Goal: Transaction & Acquisition: Purchase product/service

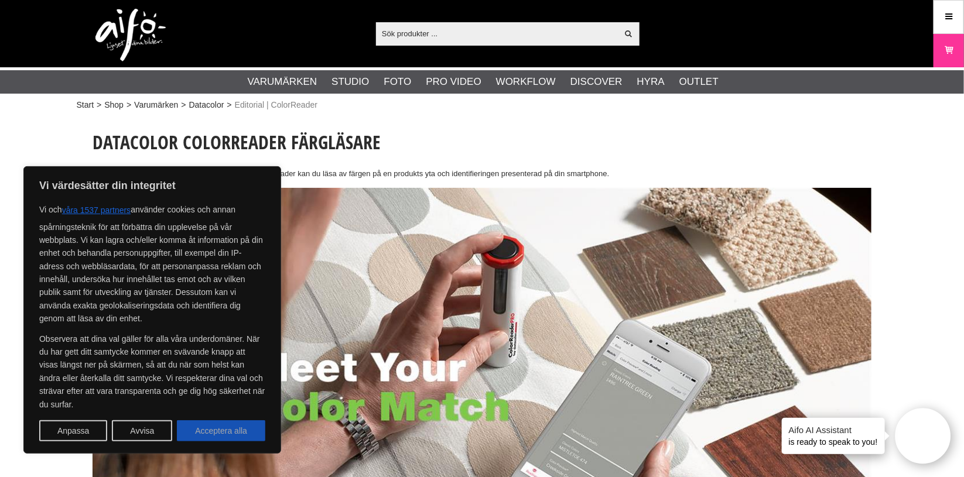
click at [239, 426] on button "Acceptera alla" at bounding box center [221, 431] width 88 height 21
checkbox input "true"
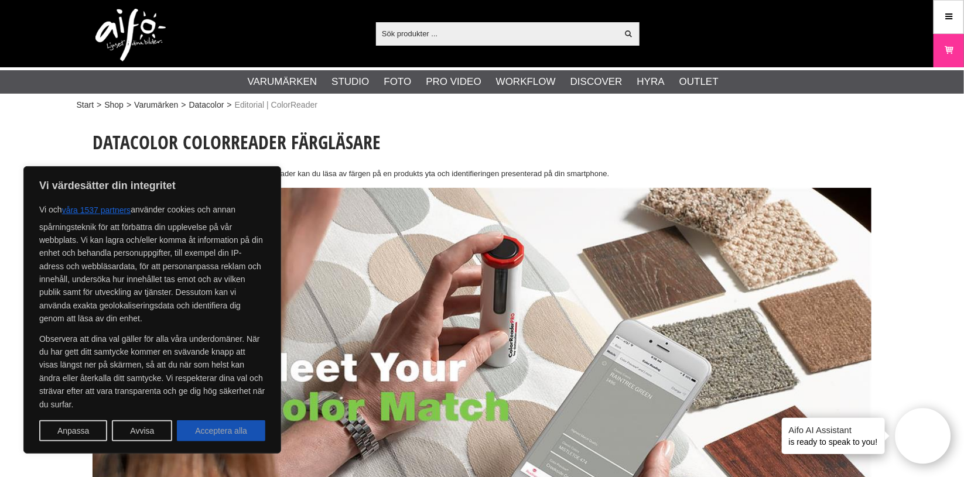
checkbox input "true"
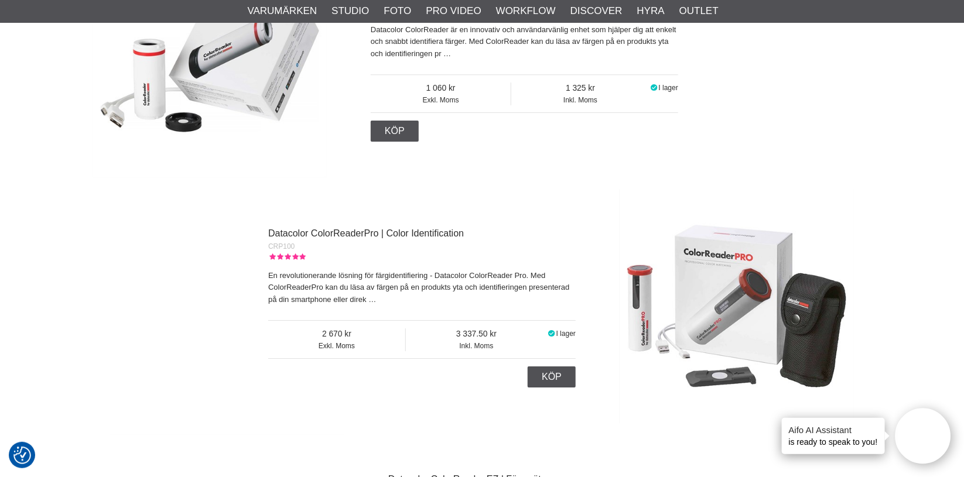
scroll to position [1601, 0]
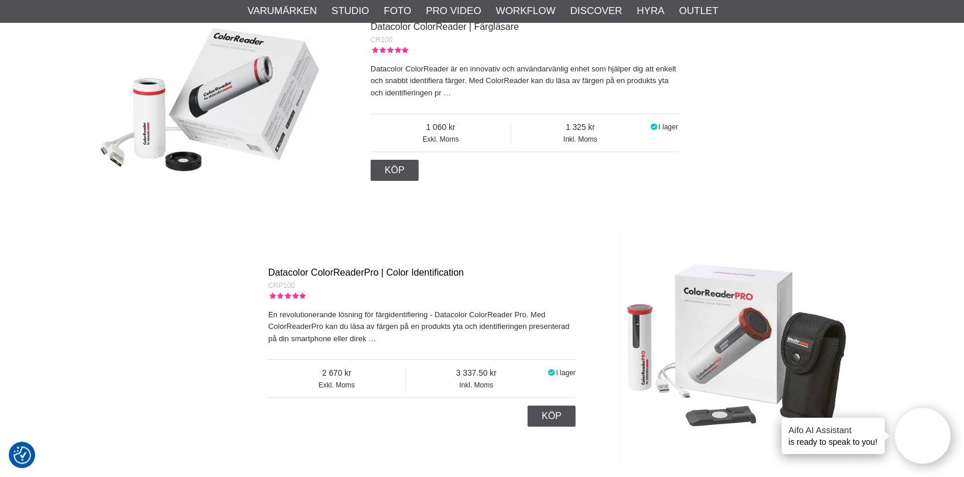
click at [378, 272] on link "Datacolor ColorReaderPro | Color Identification" at bounding box center [366, 273] width 196 height 10
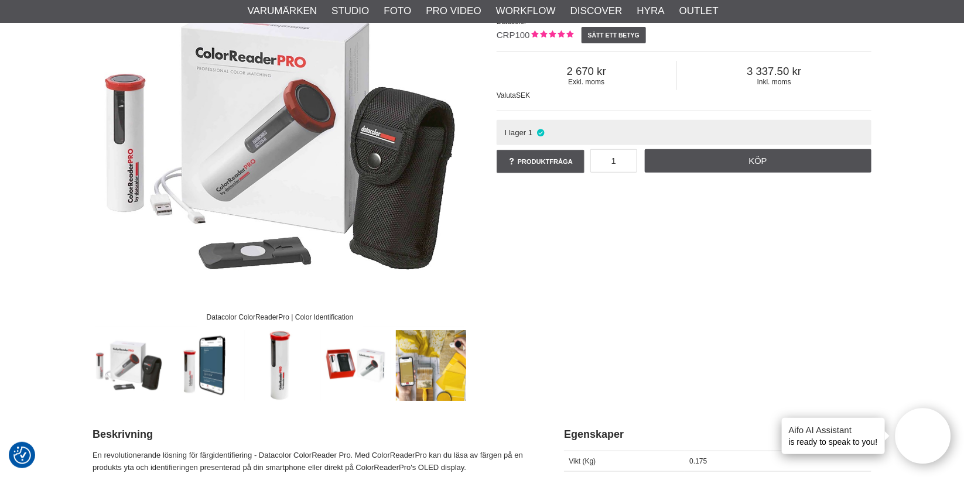
scroll to position [156, 0]
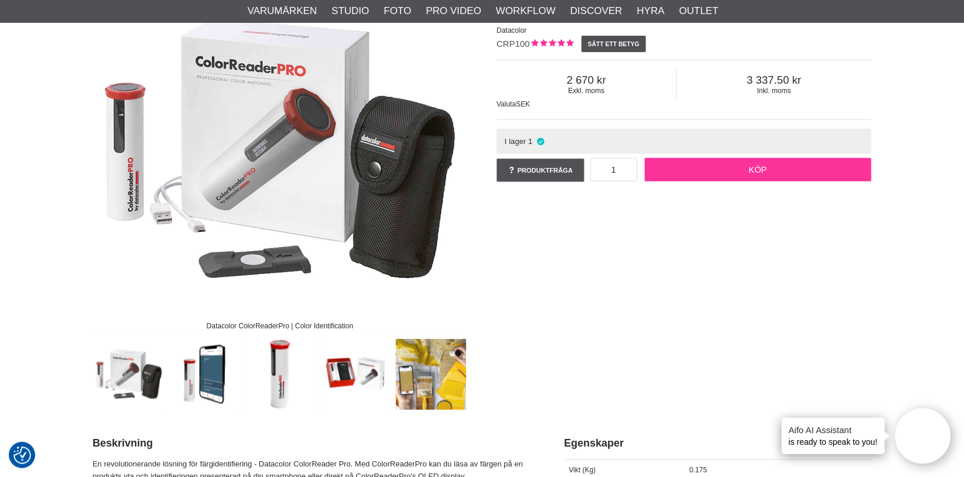
click at [749, 170] on link "Köp" at bounding box center [758, 169] width 227 height 23
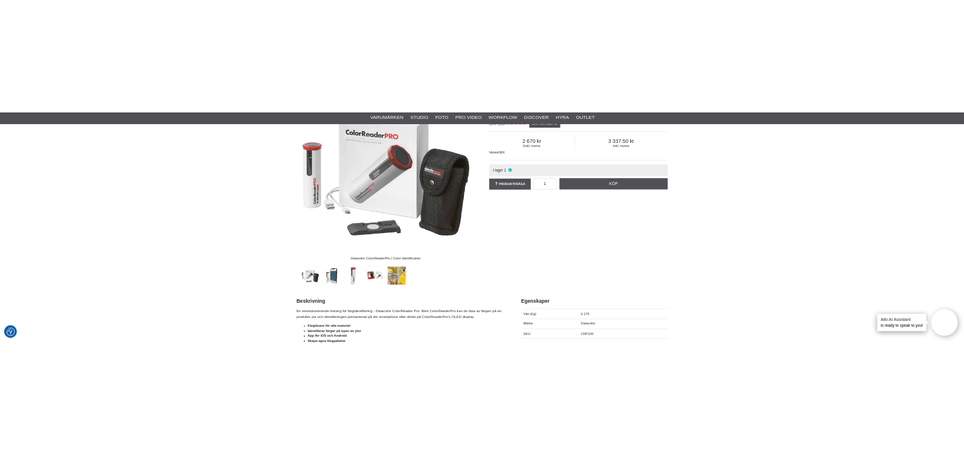
scroll to position [0, 0]
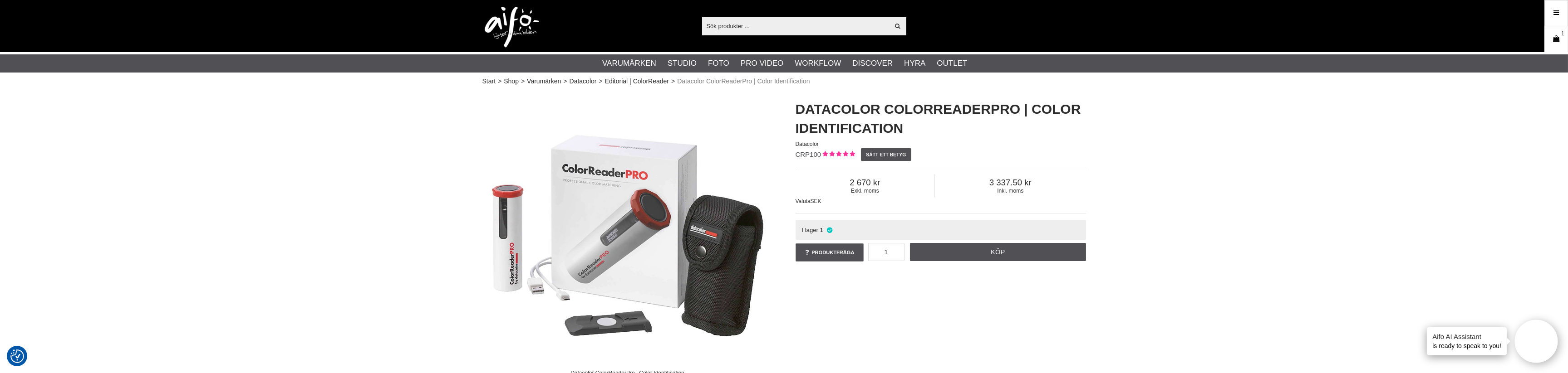
click at [747, 35] on icon at bounding box center [1556, 39] width 9 height 10
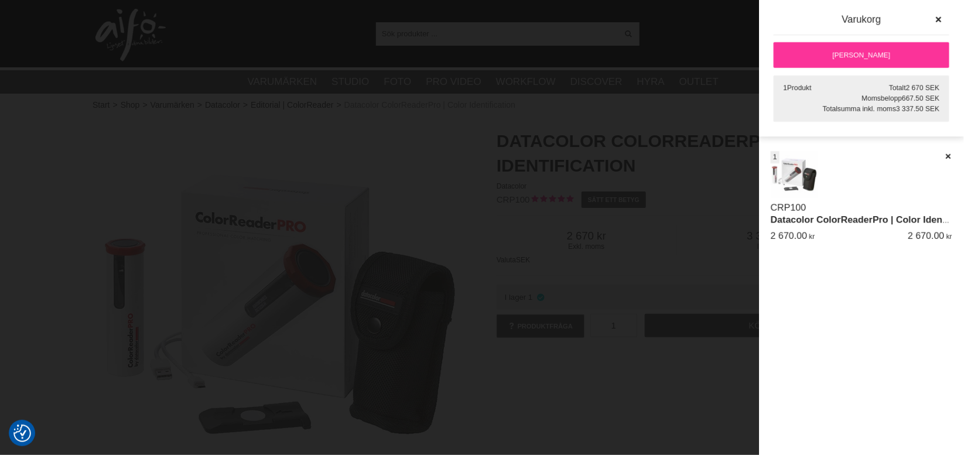
click at [864, 48] on link "[PERSON_NAME]" at bounding box center [862, 55] width 176 height 26
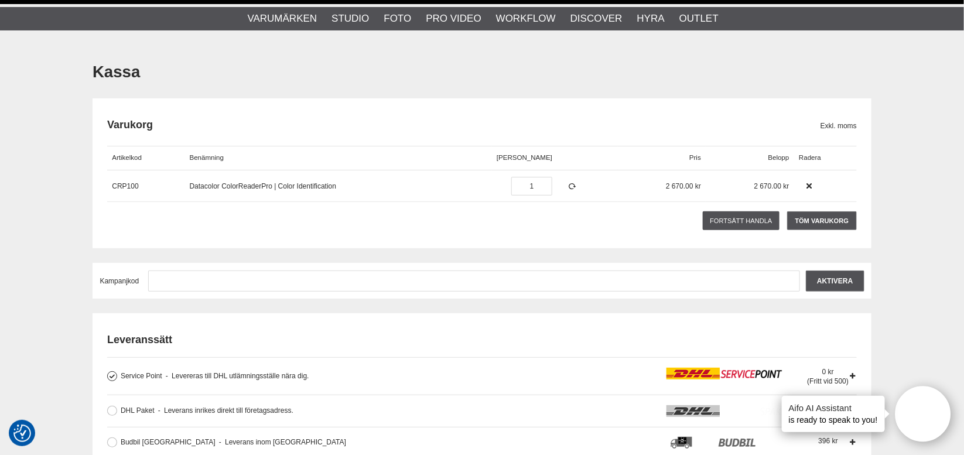
scroll to position [78, 0]
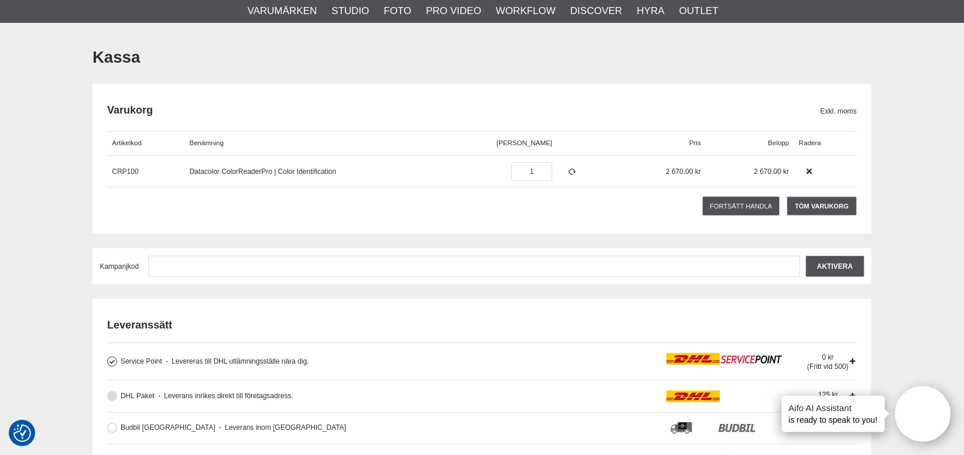
click at [115, 399] on button at bounding box center [112, 396] width 10 height 10
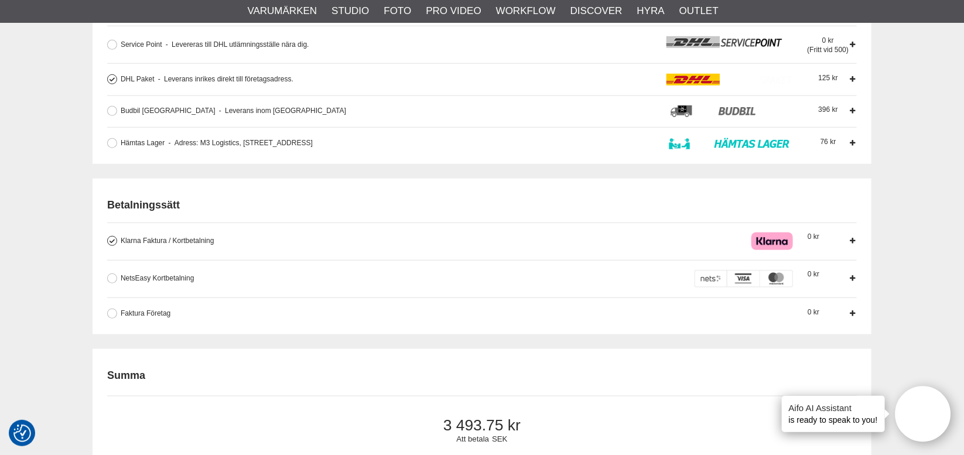
scroll to position [429, 0]
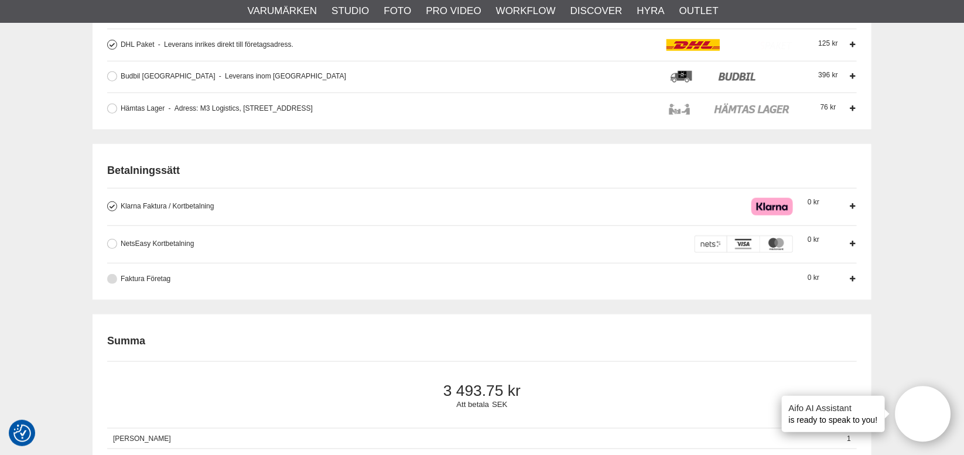
click at [117, 284] on label "Faktura Företag Företag har möjlighet att använda sig av fakturabetalning. Sedv…" at bounding box center [483, 280] width 732 height 12
click at [0, 0] on input "Faktura Företag Företag har möjlighet att använda sig av fakturabetalning. Sedv…" at bounding box center [0, 0] width 0 height 0
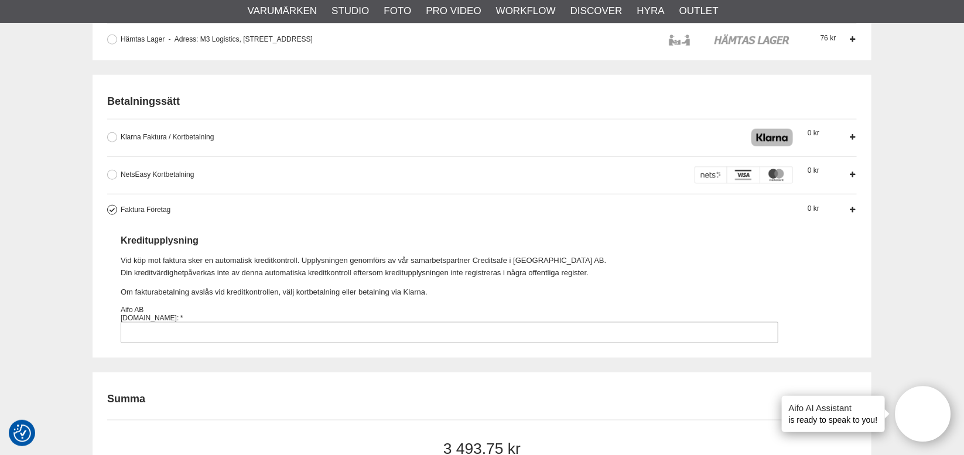
scroll to position [547, 0]
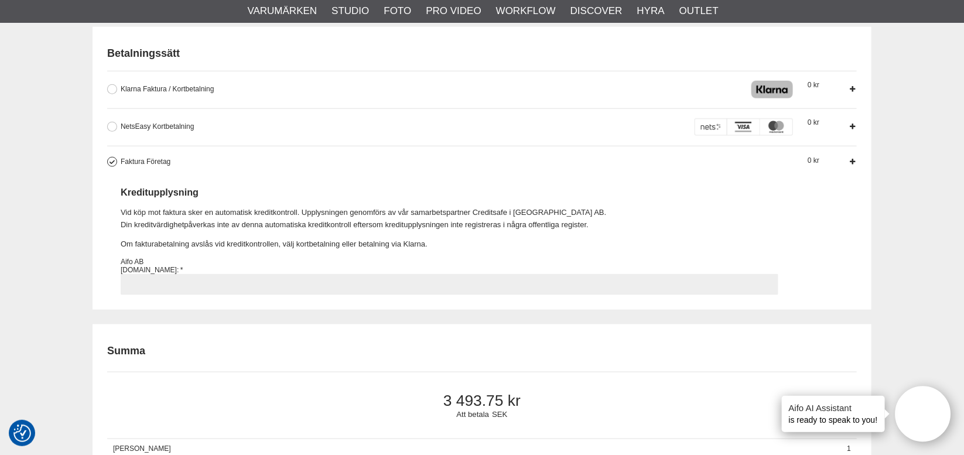
click at [160, 285] on input "Faktura Företag Företag har möjlighet att använda sig av fakturabetalning. Sedv…" at bounding box center [450, 284] width 658 height 21
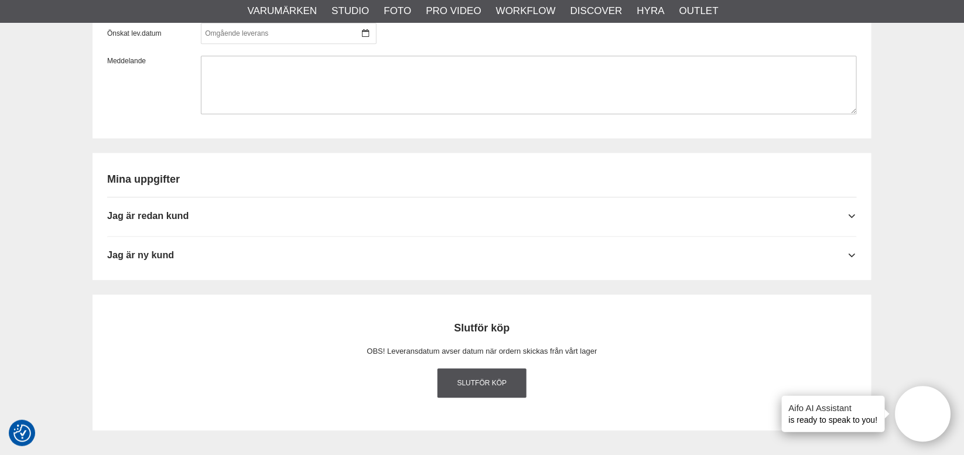
scroll to position [1210, 0]
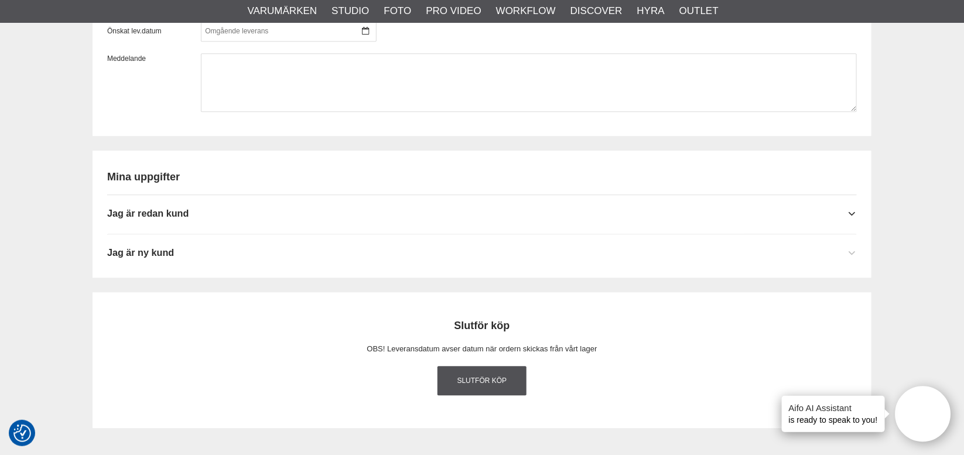
type input "556616-5287"
click at [149, 258] on span "Jag är ny kund" at bounding box center [140, 252] width 67 height 11
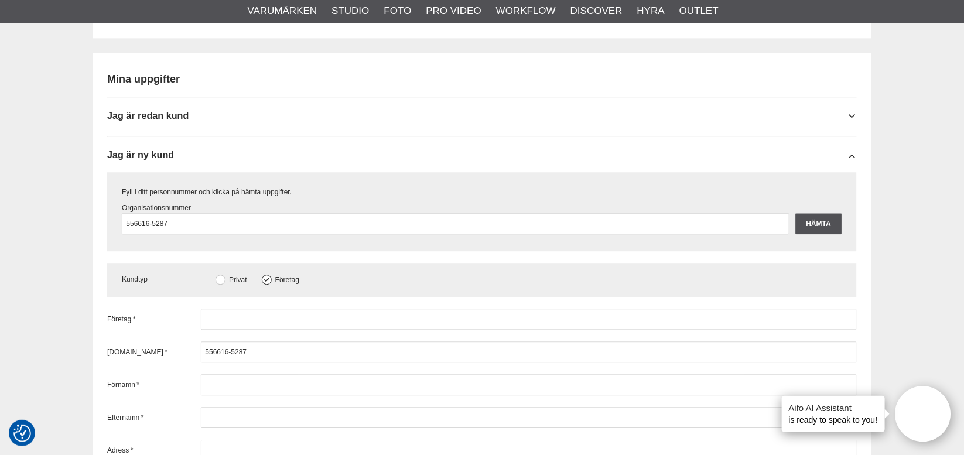
scroll to position [1327, 0]
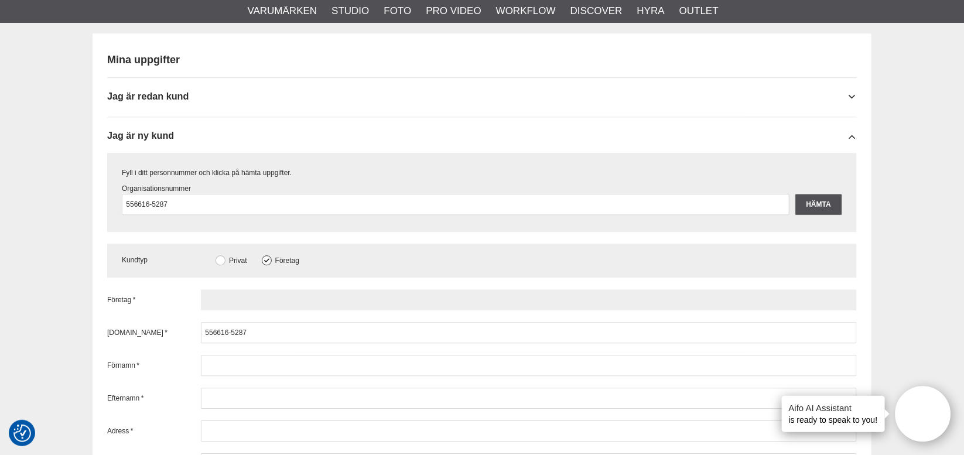
click at [250, 310] on input "text" at bounding box center [529, 299] width 656 height 21
type input "Speedparts [GEOGRAPHIC_DATA] AB"
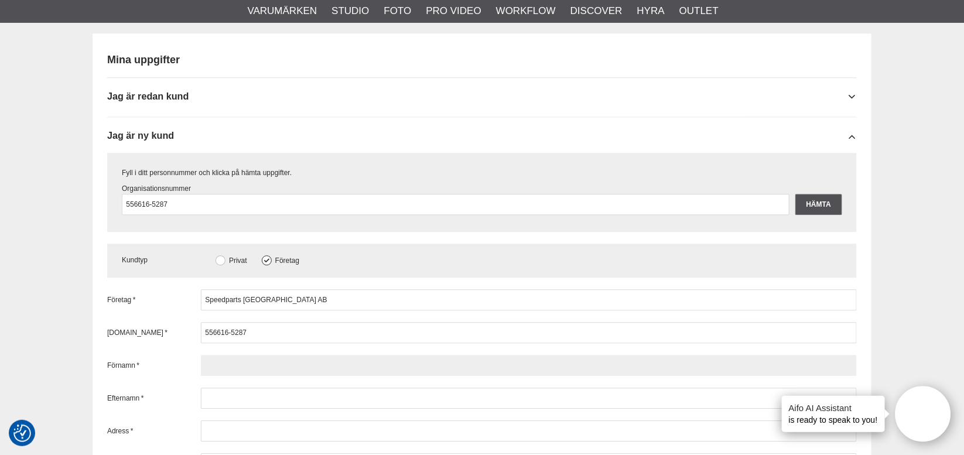
click at [288, 376] on input "text" at bounding box center [529, 365] width 656 height 21
type input "[PERSON_NAME]"
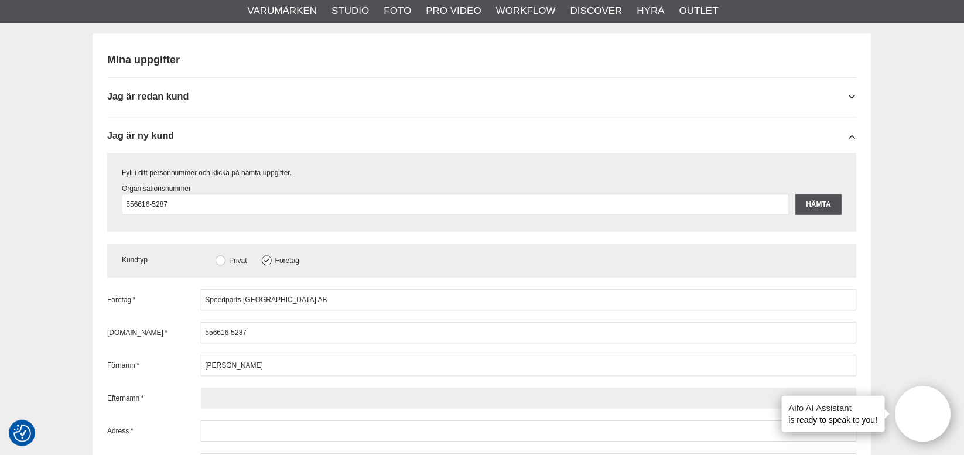
click at [283, 409] on input "text" at bounding box center [529, 398] width 656 height 21
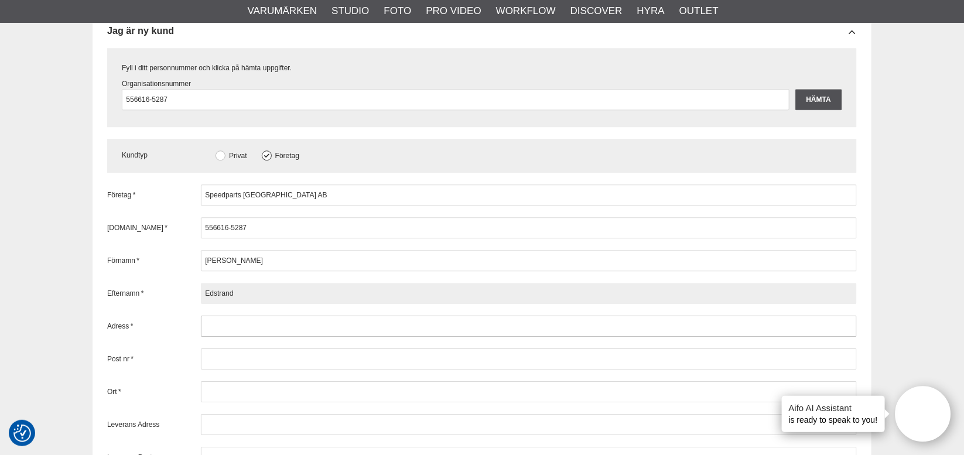
scroll to position [1484, 0]
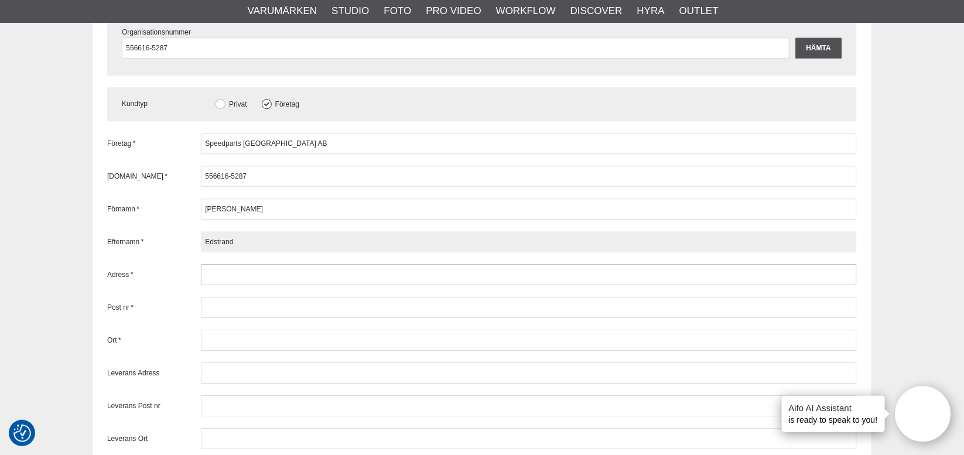
type input "Edstrand"
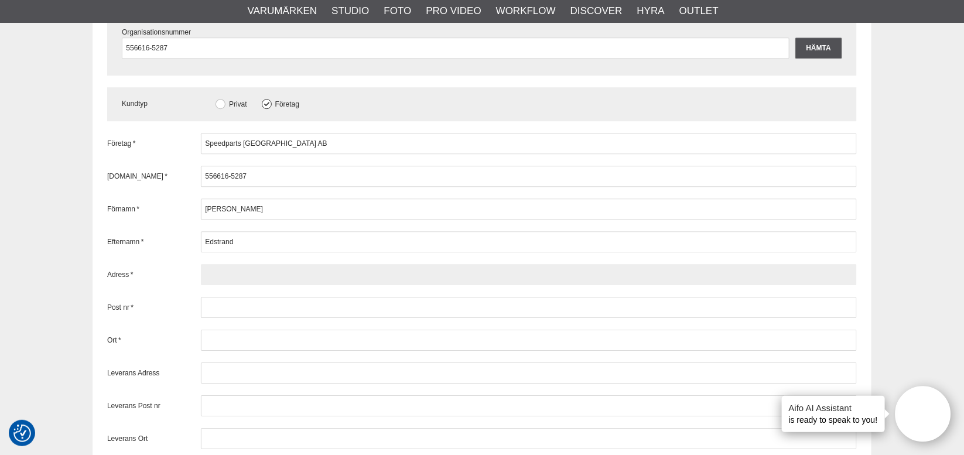
click at [228, 285] on input "text" at bounding box center [529, 274] width 656 height 21
type input "[STREET_ADDRESS]"
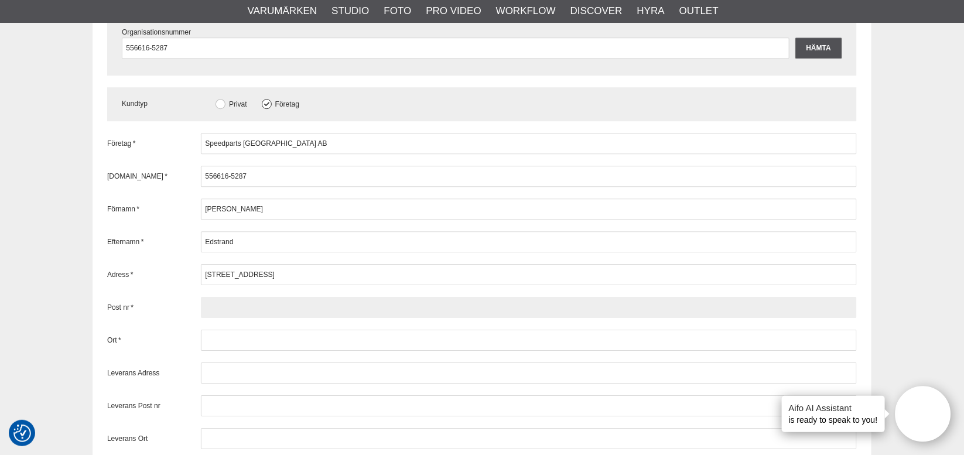
click at [277, 318] on input "text" at bounding box center [529, 307] width 656 height 21
type input "355 72"
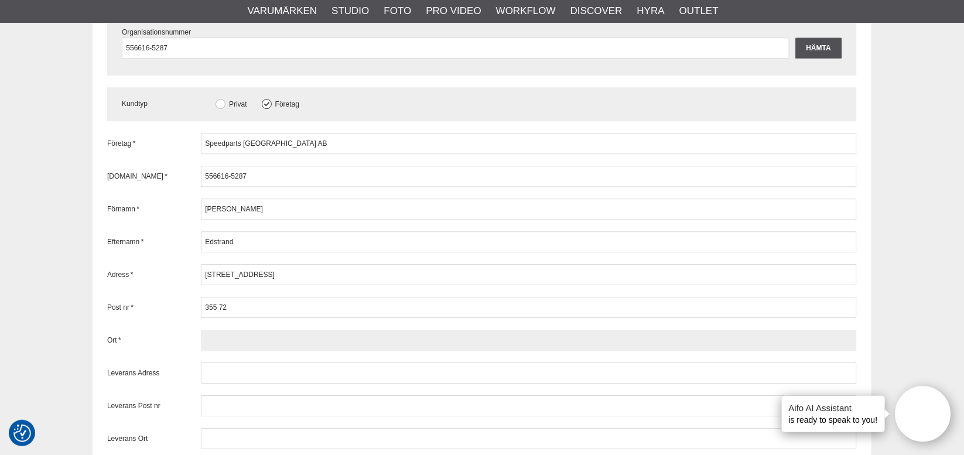
click at [265, 351] on input "text" at bounding box center [529, 340] width 656 height 21
type input "Ingelstad"
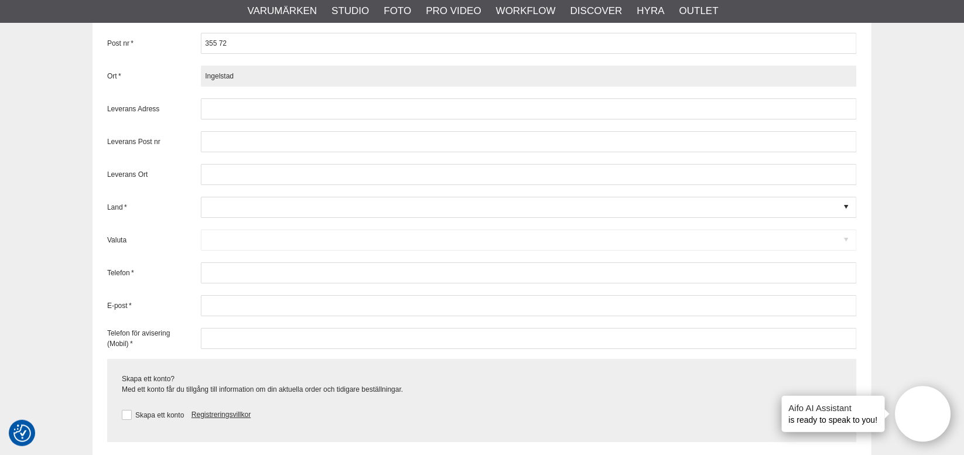
scroll to position [1796, 0]
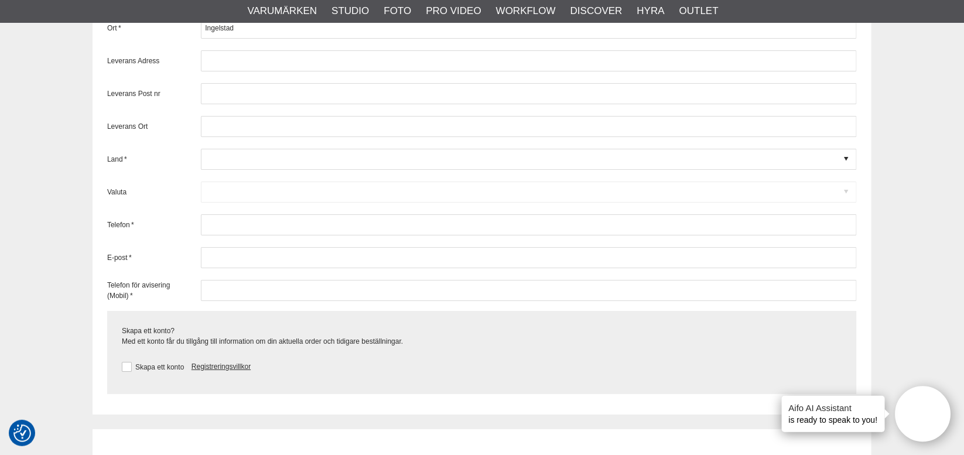
click at [232, 203] on div "Valuta Code D DKK Danska kronor USD Amerikanska dollar $ NOK NOK SEK Svenska Kr…" at bounding box center [482, 192] width 750 height 21
click at [842, 169] on div at bounding box center [529, 159] width 656 height 21
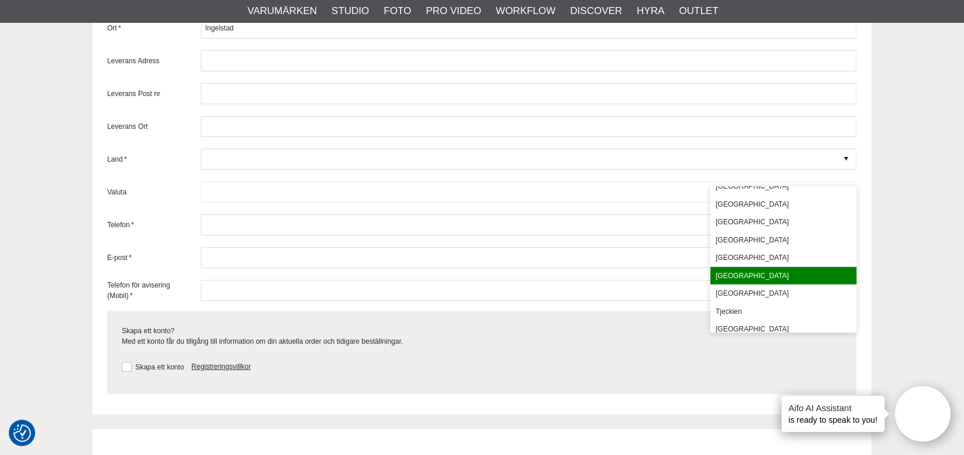
scroll to position [336, 0]
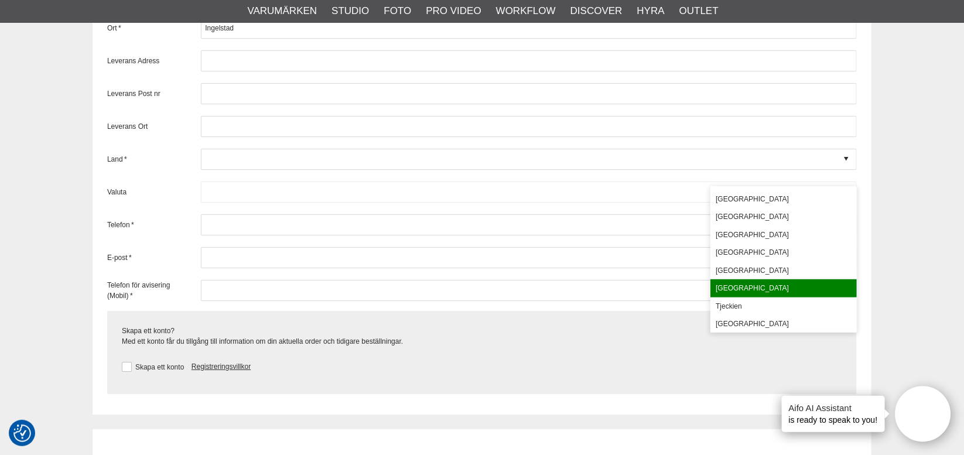
click at [739, 289] on div "[GEOGRAPHIC_DATA]" at bounding box center [784, 288] width 146 height 18
type input "[GEOGRAPHIC_DATA]"
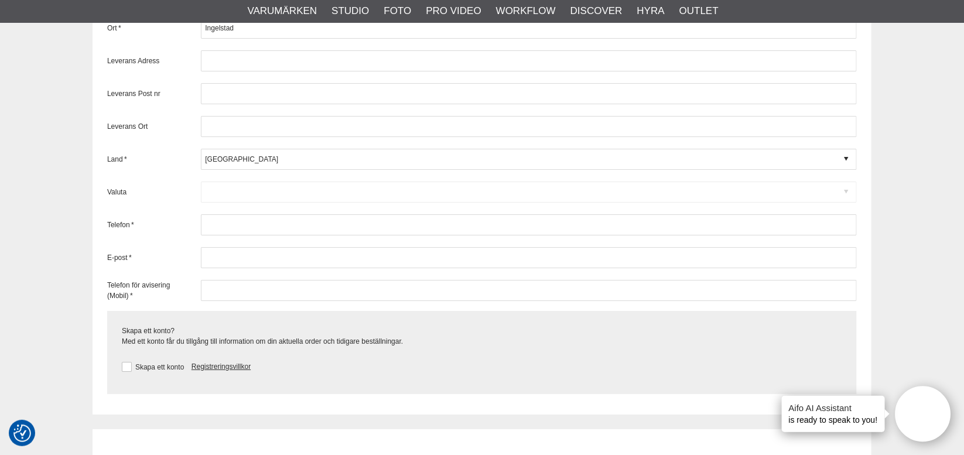
click at [847, 203] on div "Valuta Code D DKK Danska kronor USD Amerikanska dollar $ NOK NOK SEK Svenska Kr…" at bounding box center [482, 192] width 750 height 21
click at [230, 203] on div "Valuta Code D DKK Danska kronor USD Amerikanska dollar $ NOK NOK SEK Svenska Kr…" at bounding box center [482, 192] width 750 height 21
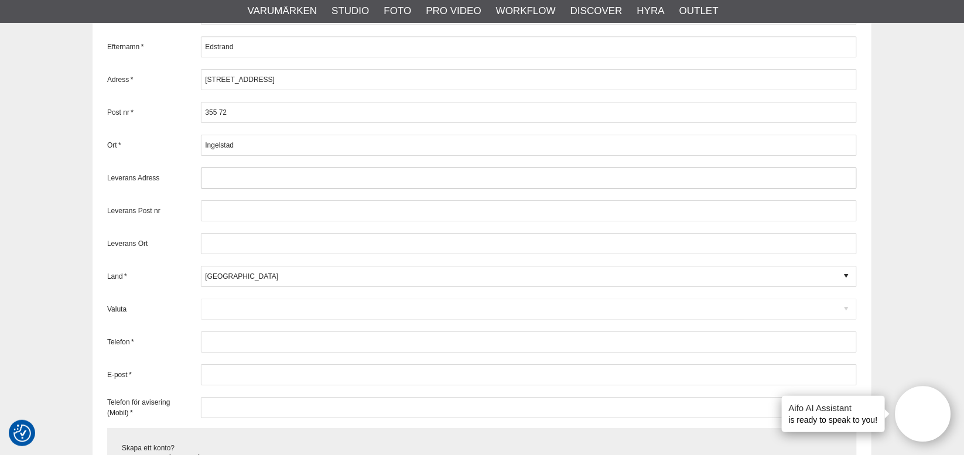
scroll to position [1718, 0]
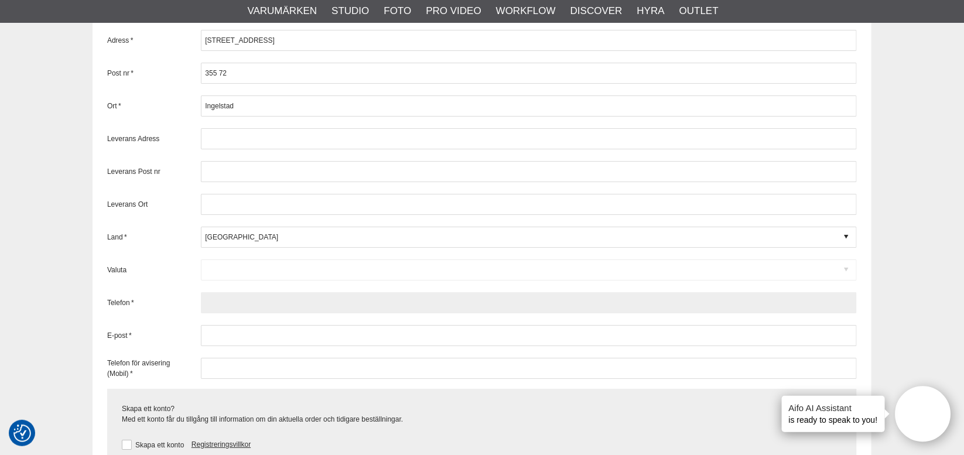
click at [216, 313] on input "text" at bounding box center [529, 302] width 656 height 21
type input "0703828506"
type input "Ingelstad"
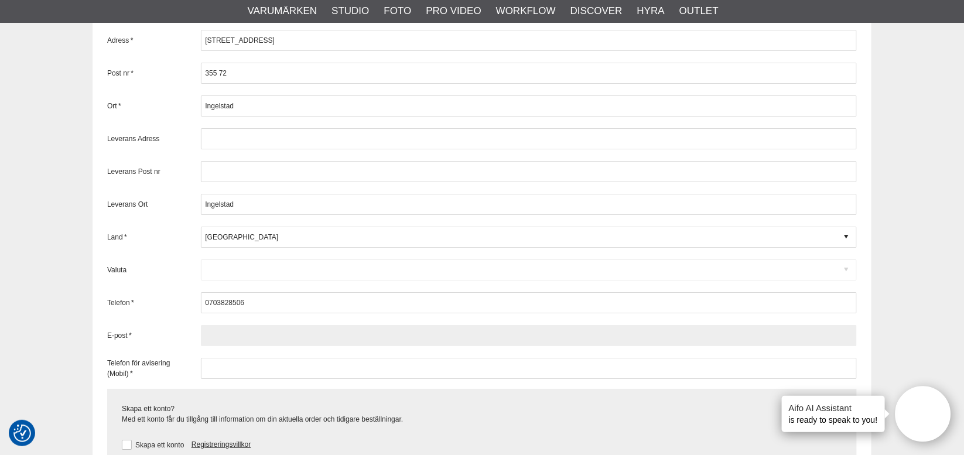
click at [259, 346] on input "text" at bounding box center [529, 335] width 656 height 21
type input "[EMAIL_ADDRESS][DOMAIN_NAME]"
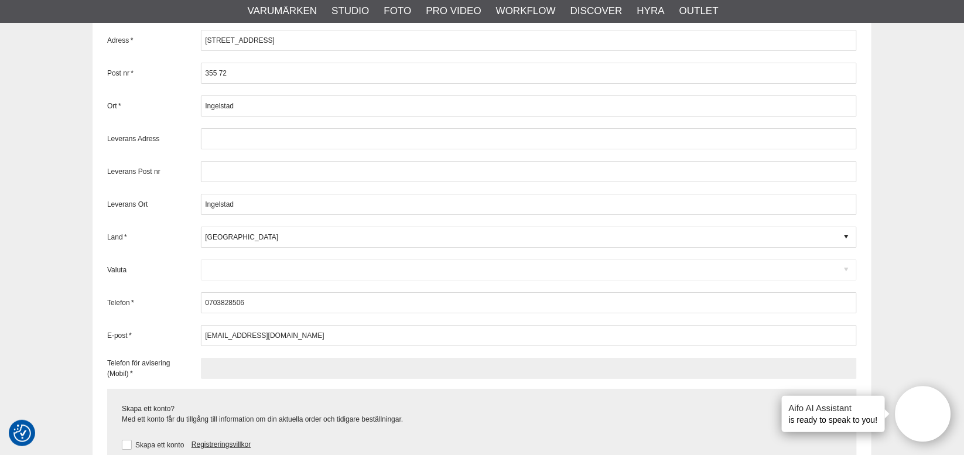
click at [237, 379] on input "text" at bounding box center [529, 368] width 656 height 21
type input "0703828506"
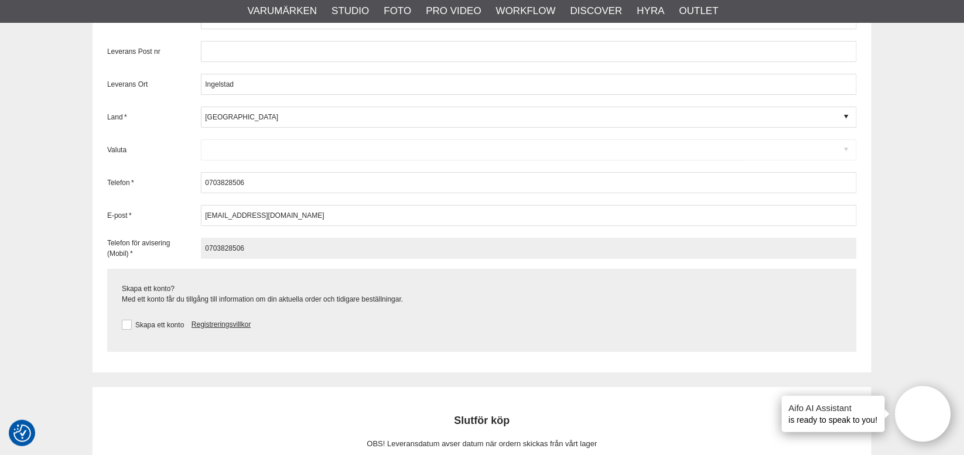
scroll to position [1835, 0]
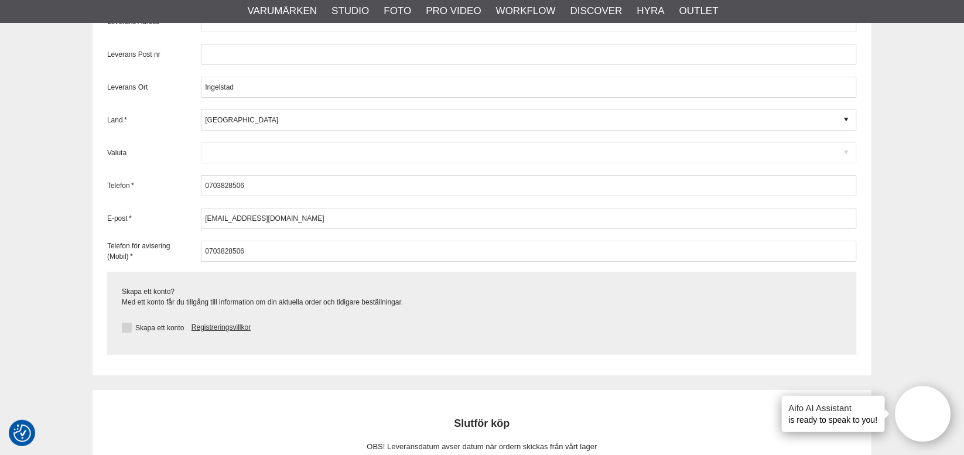
click at [128, 333] on button at bounding box center [127, 328] width 10 height 10
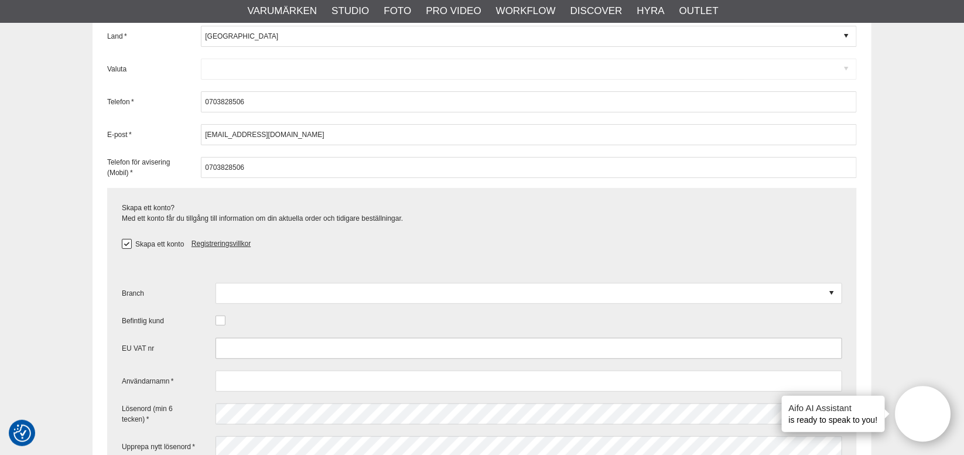
scroll to position [1952, 0]
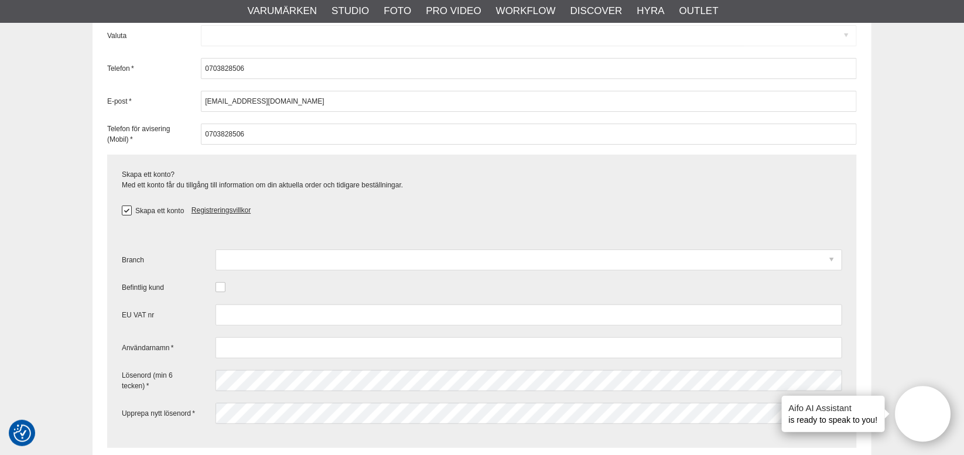
click at [371, 271] on div at bounding box center [529, 260] width 627 height 21
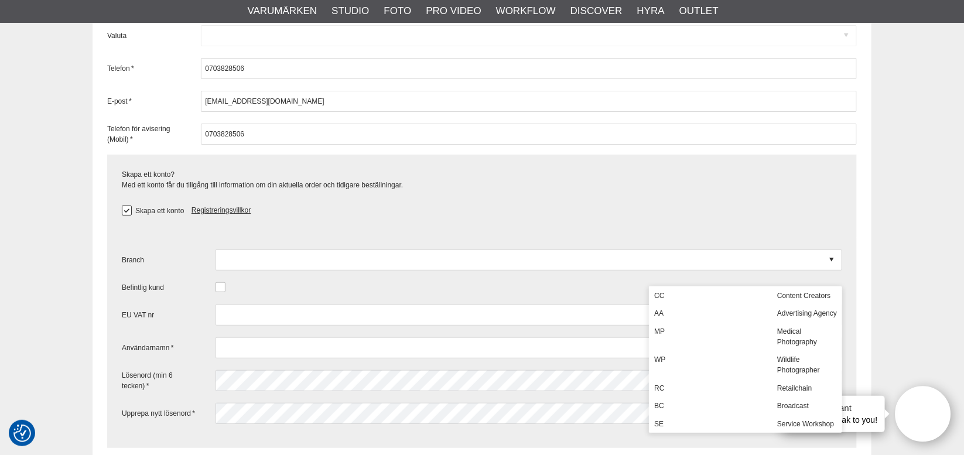
scroll to position [425, 0]
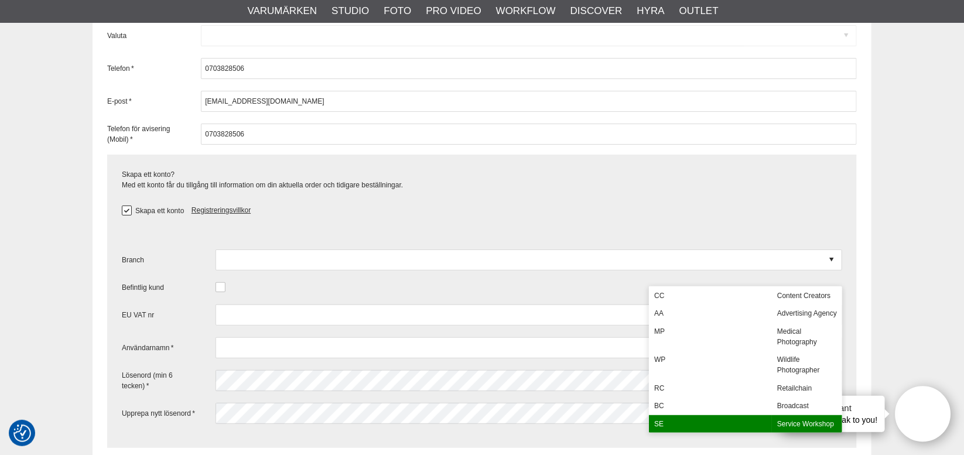
click at [790, 425] on div "Service workshop" at bounding box center [807, 424] width 70 height 18
type input "SE - Service workshop"
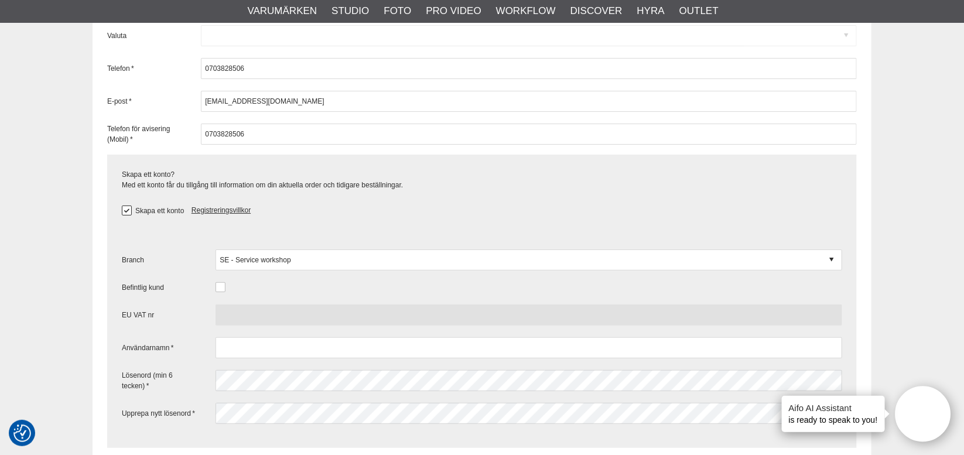
click at [251, 326] on input "text" at bounding box center [529, 315] width 627 height 21
type input "SE556616528701"
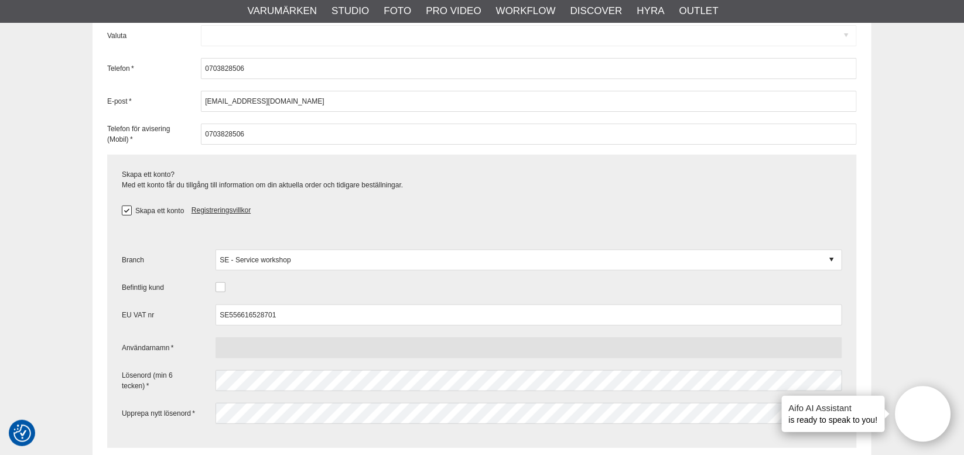
click at [256, 358] on input "text" at bounding box center [529, 347] width 627 height 21
type input "[EMAIL_ADDRESS][DOMAIN_NAME]"
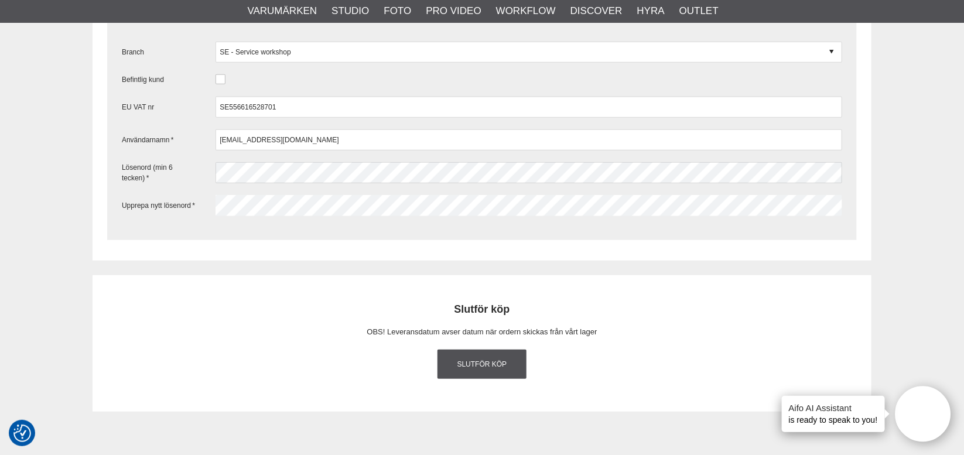
scroll to position [2187, 0]
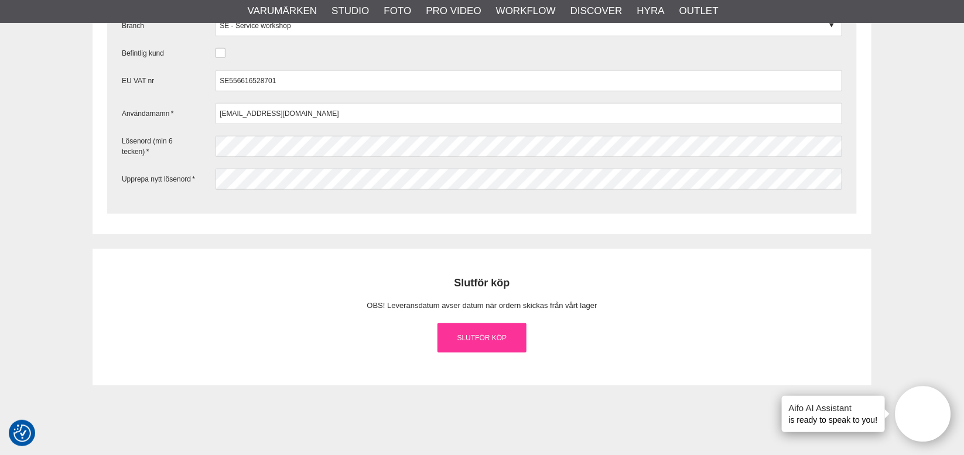
click at [483, 353] on link "Slutför köp" at bounding box center [482, 337] width 89 height 29
